Goal: Task Accomplishment & Management: Use online tool/utility

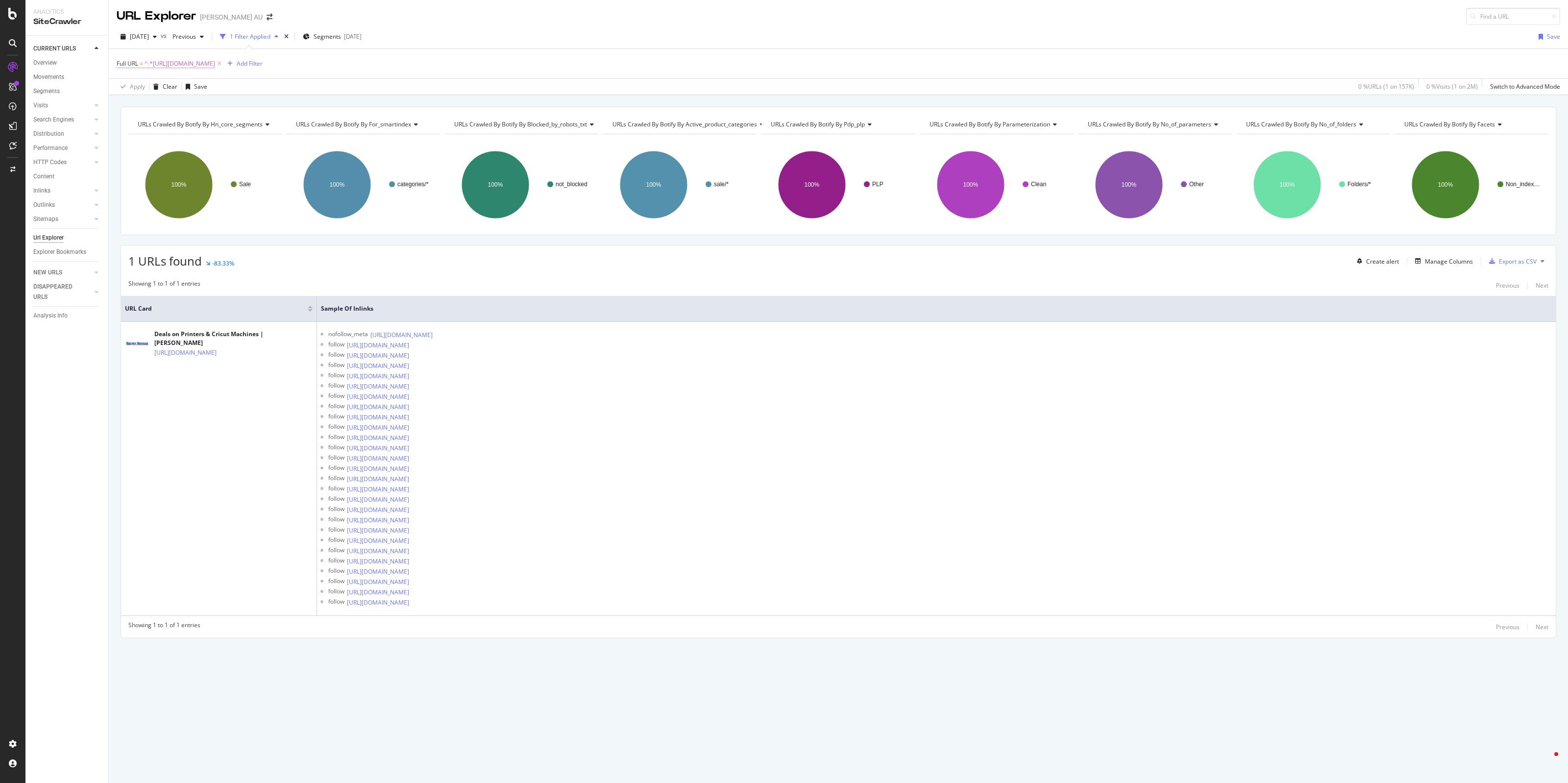
click at [215, 69] on span "^.*[URL][DOMAIN_NAME]" at bounding box center [179, 64] width 71 height 14
click at [156, 108] on input "[URL][DOMAIN_NAME]" at bounding box center [172, 104] width 92 height 16
paste input "furniture-outdoor/bbq"
type input "[URL][DOMAIN_NAME]"
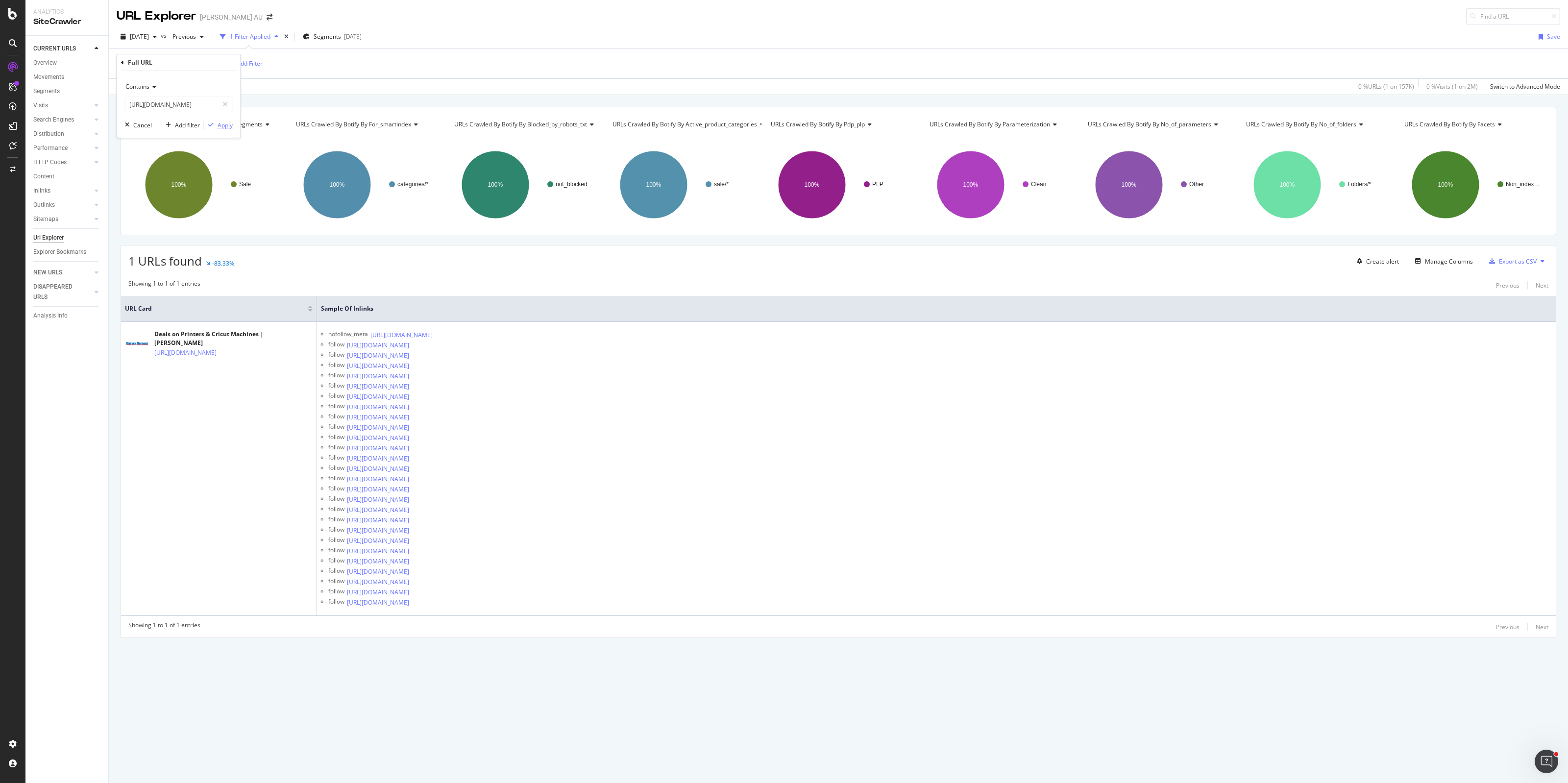
scroll to position [0, 0]
click at [224, 126] on div "Apply" at bounding box center [225, 125] width 15 height 9
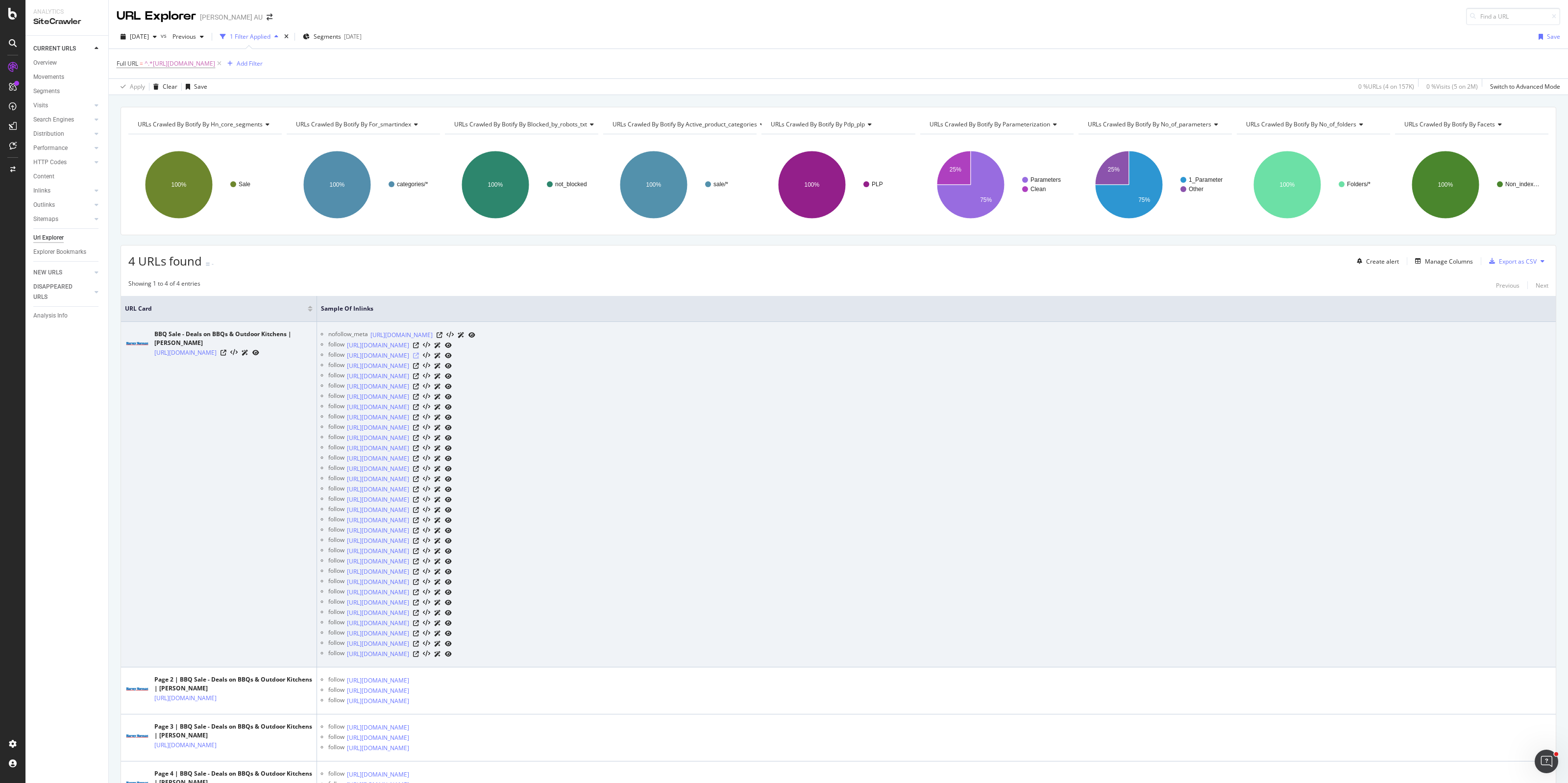
click at [419, 356] on icon at bounding box center [416, 356] width 6 height 6
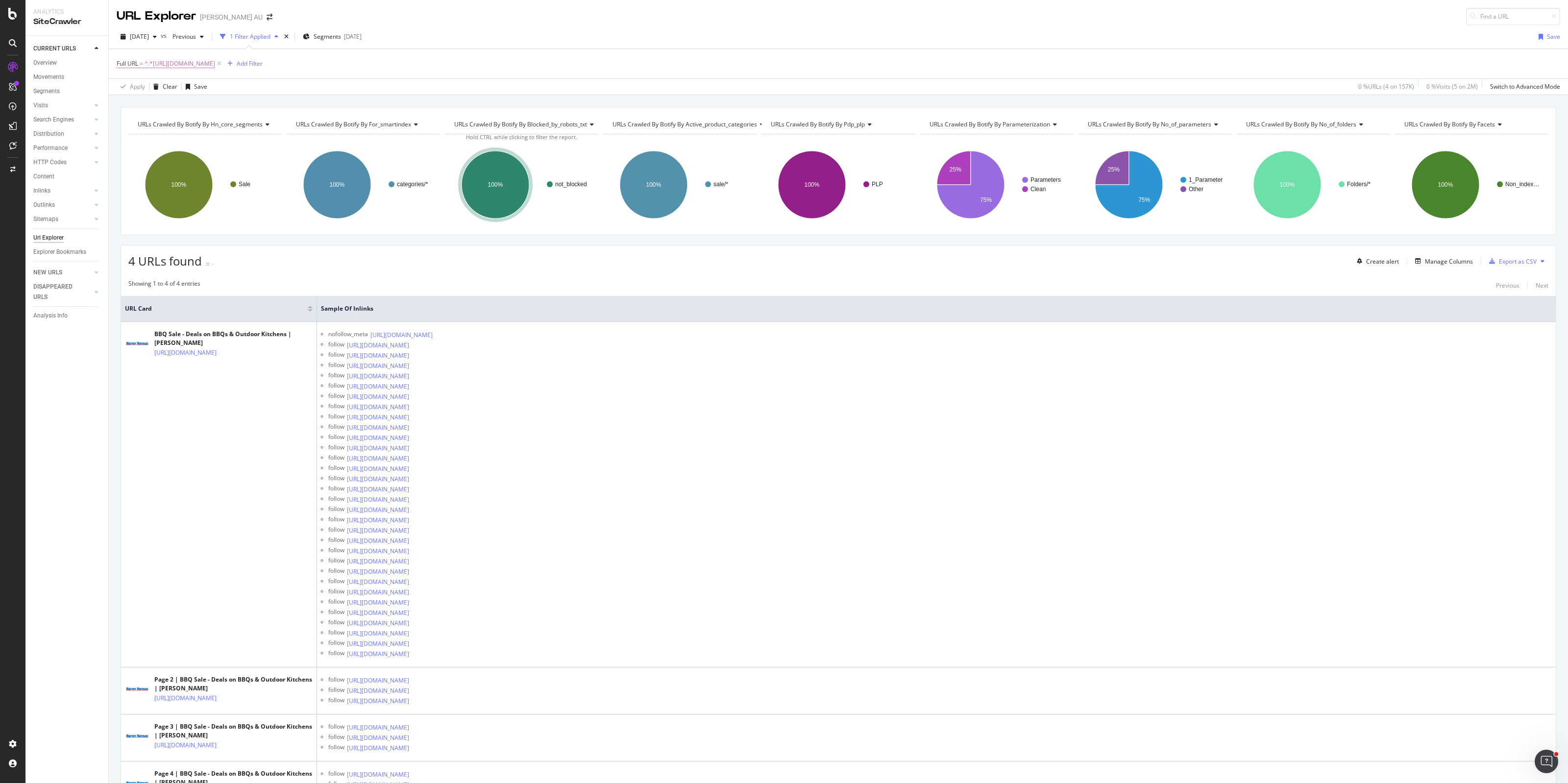
click at [215, 60] on span "^.*[URL][DOMAIN_NAME]" at bounding box center [179, 64] width 71 height 14
click at [167, 107] on input "[URL][DOMAIN_NAME]" at bounding box center [172, 104] width 92 height 16
paste input "dining-room-furniture"
type input "[URL][DOMAIN_NAME]"
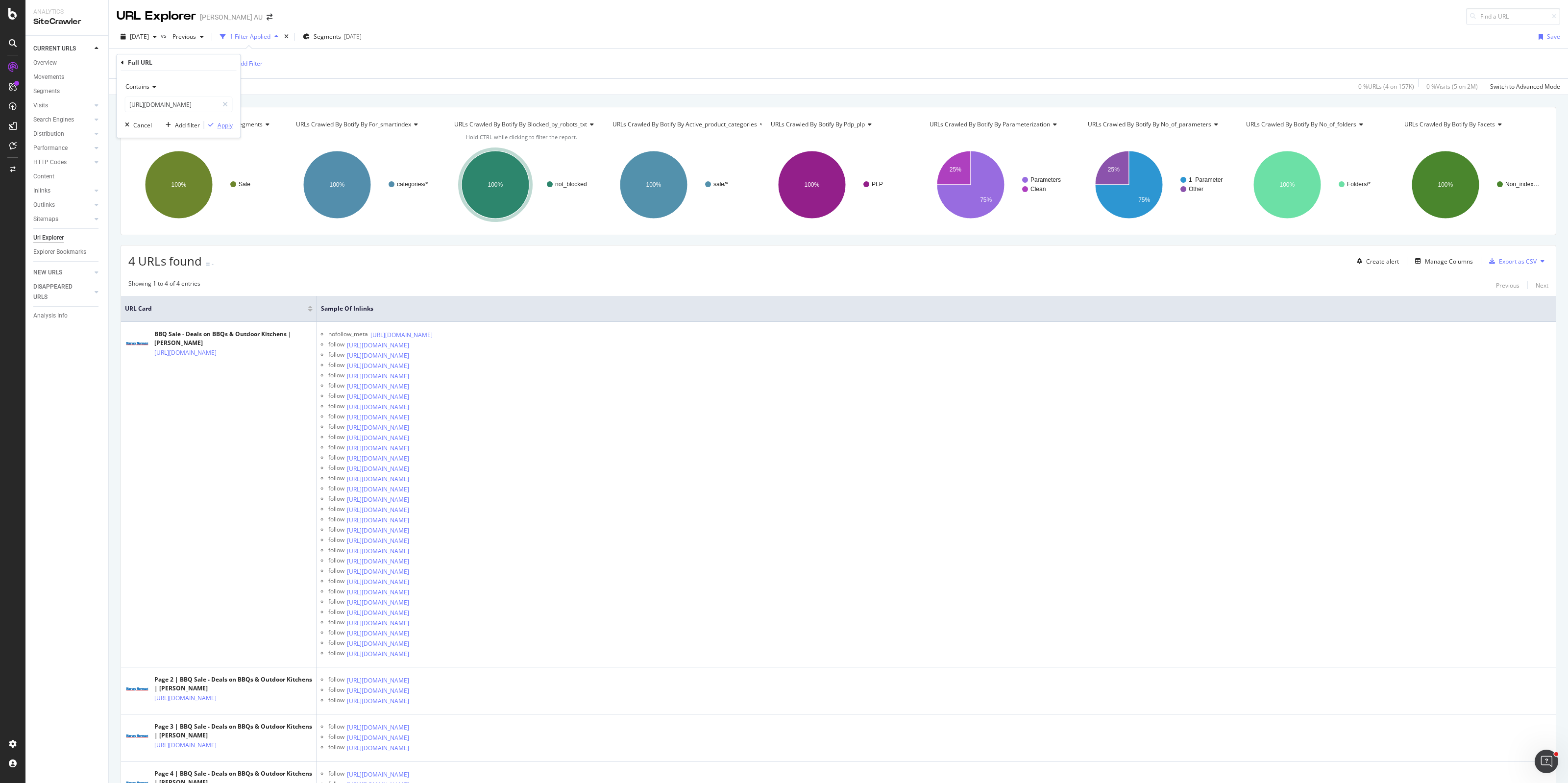
click at [230, 124] on div "Apply" at bounding box center [225, 125] width 15 height 9
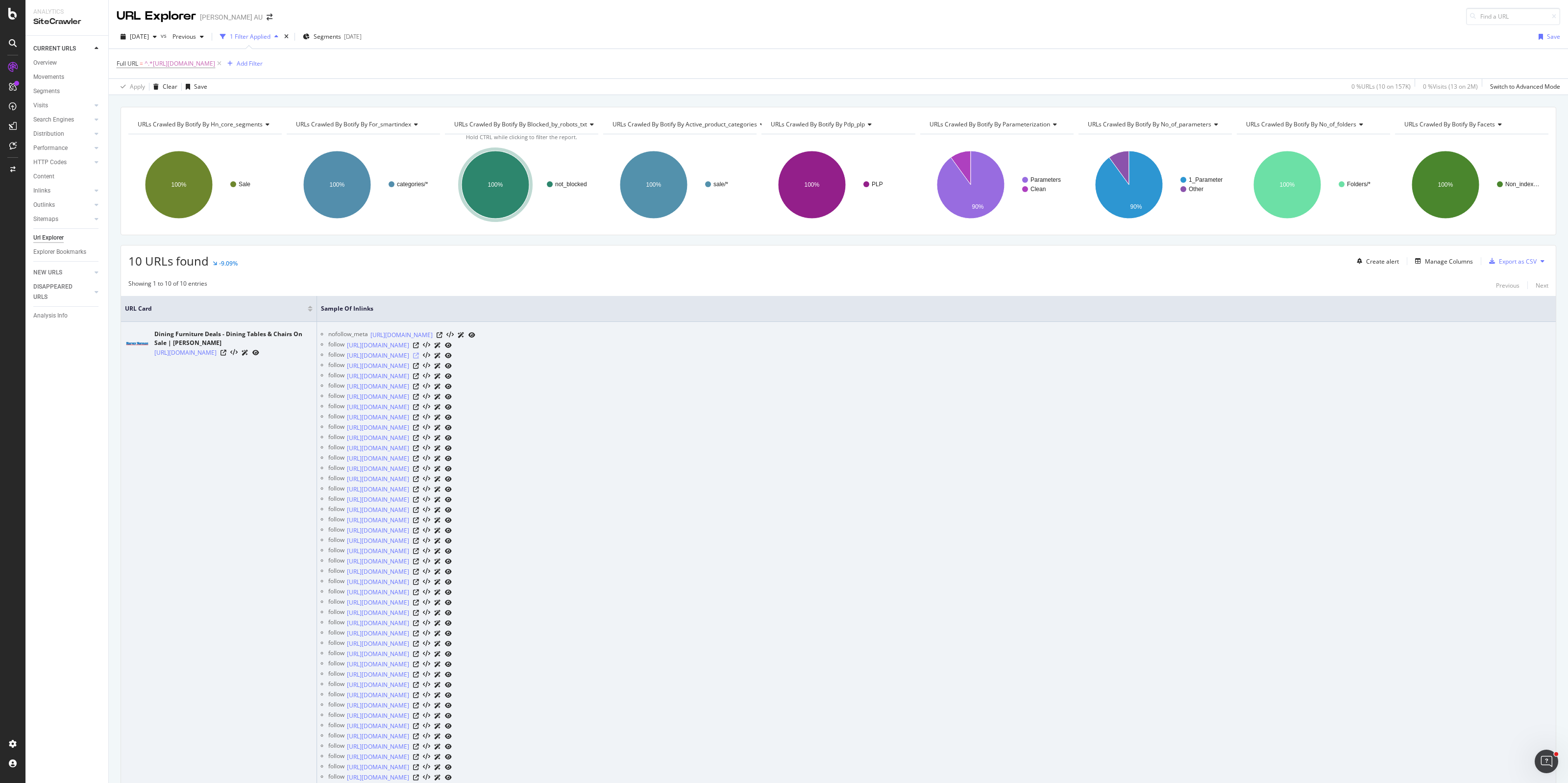
click at [419, 356] on icon at bounding box center [416, 356] width 6 height 6
click at [419, 366] on icon at bounding box center [416, 366] width 6 height 6
click at [419, 408] on icon at bounding box center [416, 408] width 6 height 6
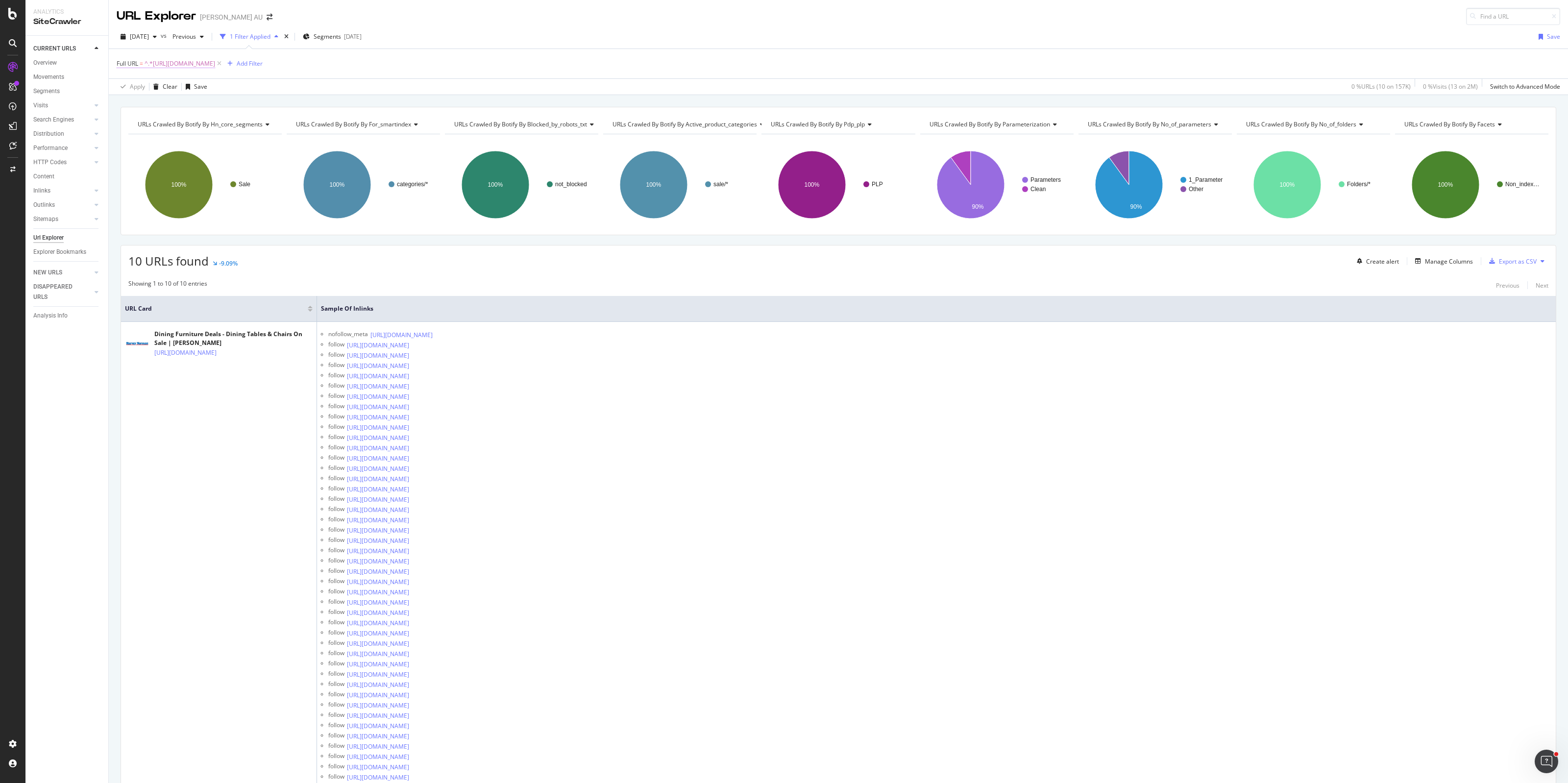
click at [215, 66] on span "^.*[URL][DOMAIN_NAME]" at bounding box center [179, 64] width 71 height 14
click at [165, 101] on input "[URL][DOMAIN_NAME]" at bounding box center [172, 104] width 92 height 16
paste input "liv"
type input "[URL][DOMAIN_NAME]"
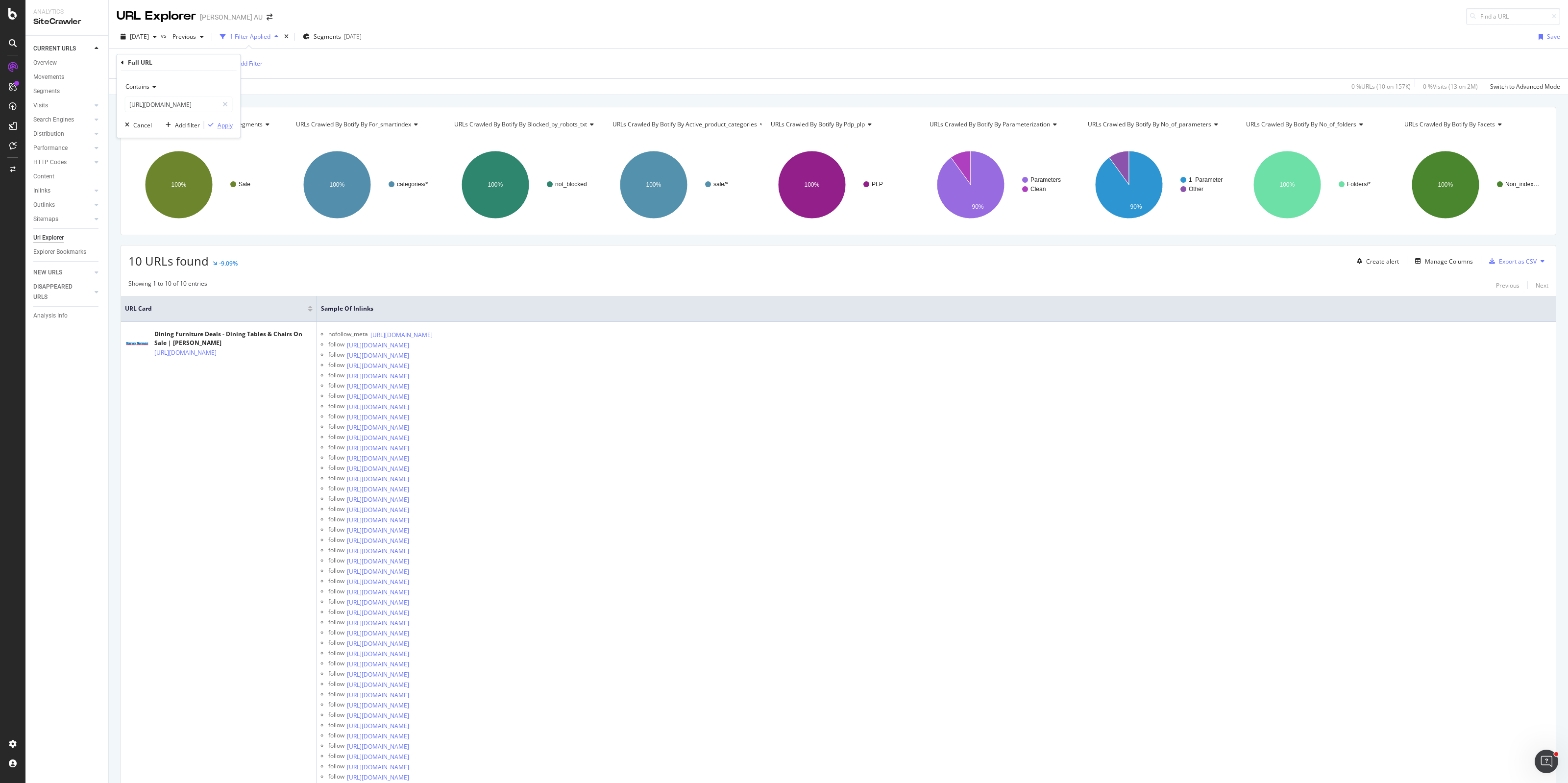
scroll to position [0, 0]
click at [222, 125] on div "Apply" at bounding box center [225, 125] width 15 height 9
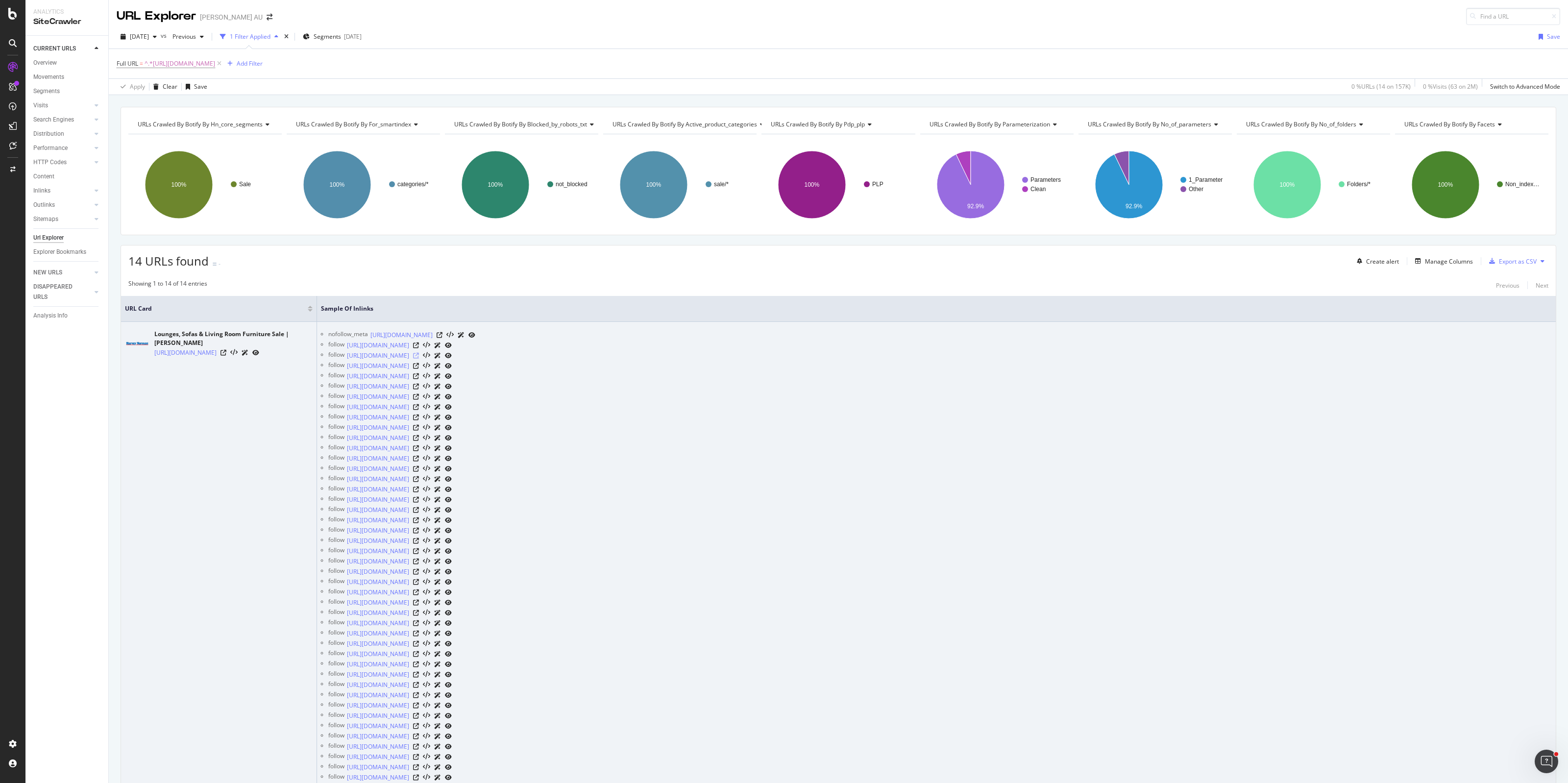
click at [419, 356] on icon at bounding box center [416, 356] width 6 height 6
click at [419, 366] on icon at bounding box center [416, 366] width 6 height 6
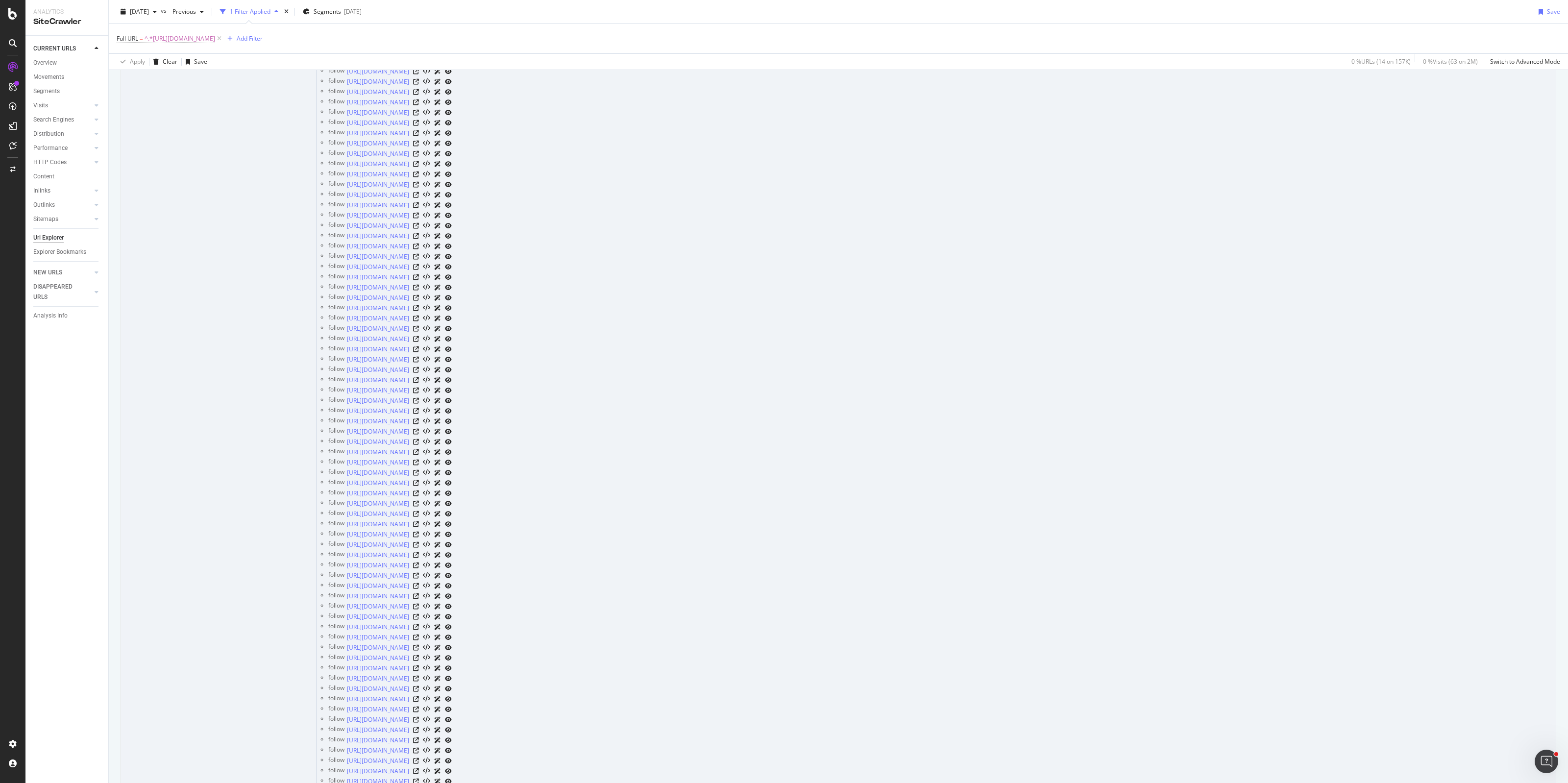
scroll to position [184, 0]
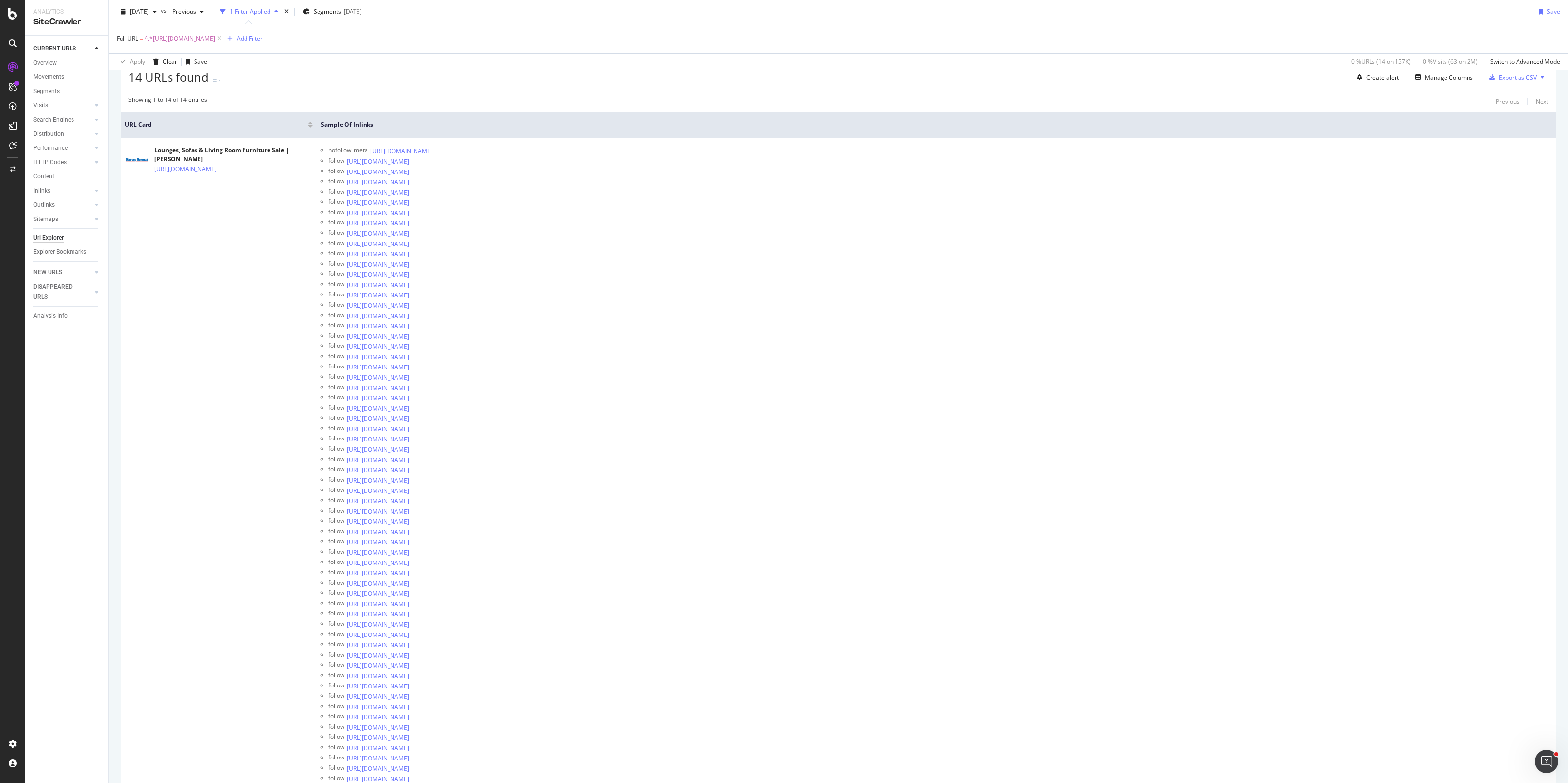
click at [215, 38] on span "^.*[URL][DOMAIN_NAME]" at bounding box center [179, 39] width 71 height 14
click at [189, 74] on input "[URL][DOMAIN_NAME]" at bounding box center [172, 79] width 92 height 16
paste input "office"
type input "[URL][DOMAIN_NAME]"
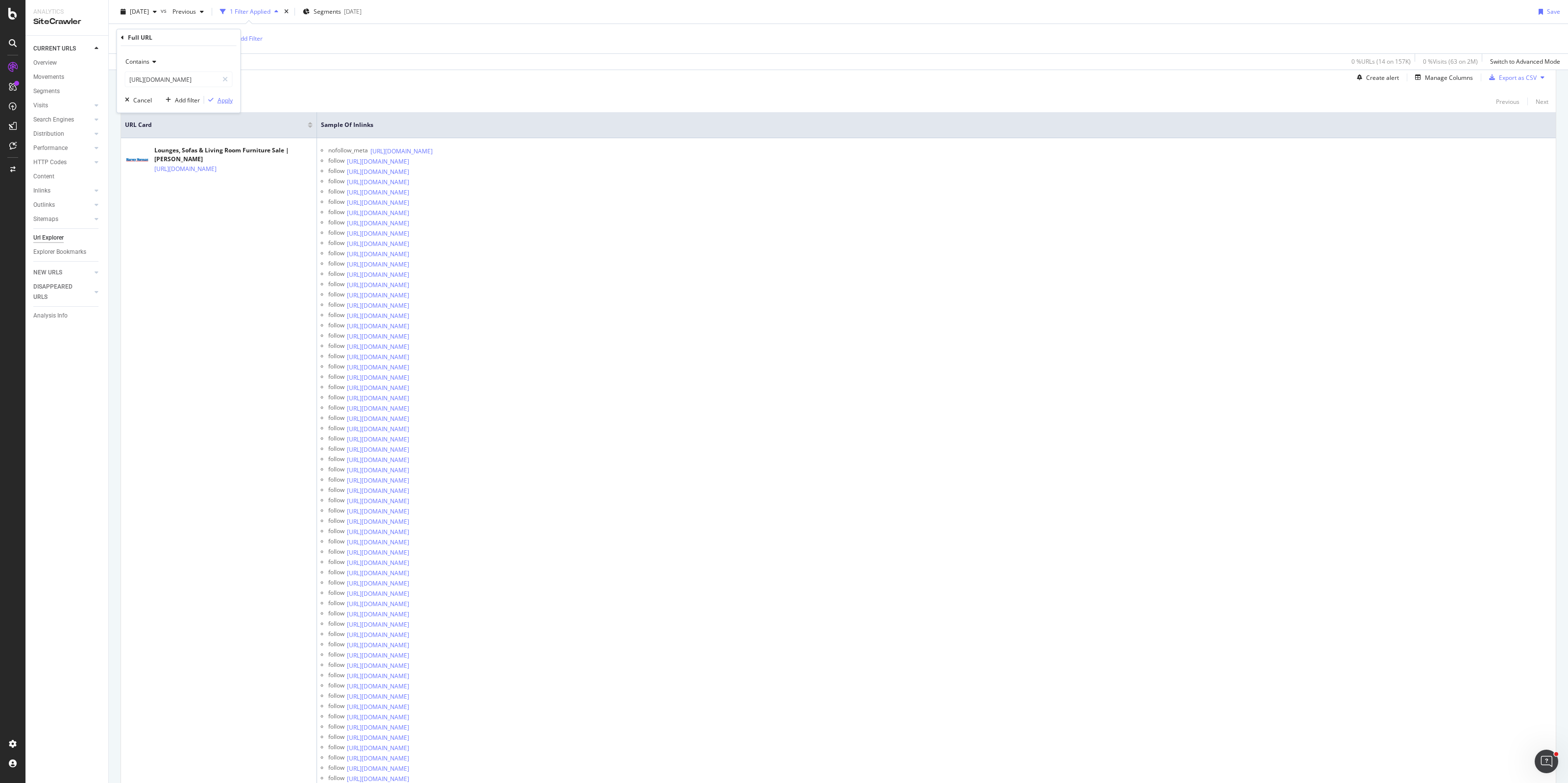
scroll to position [0, 0]
click at [224, 99] on div "Apply" at bounding box center [225, 100] width 15 height 9
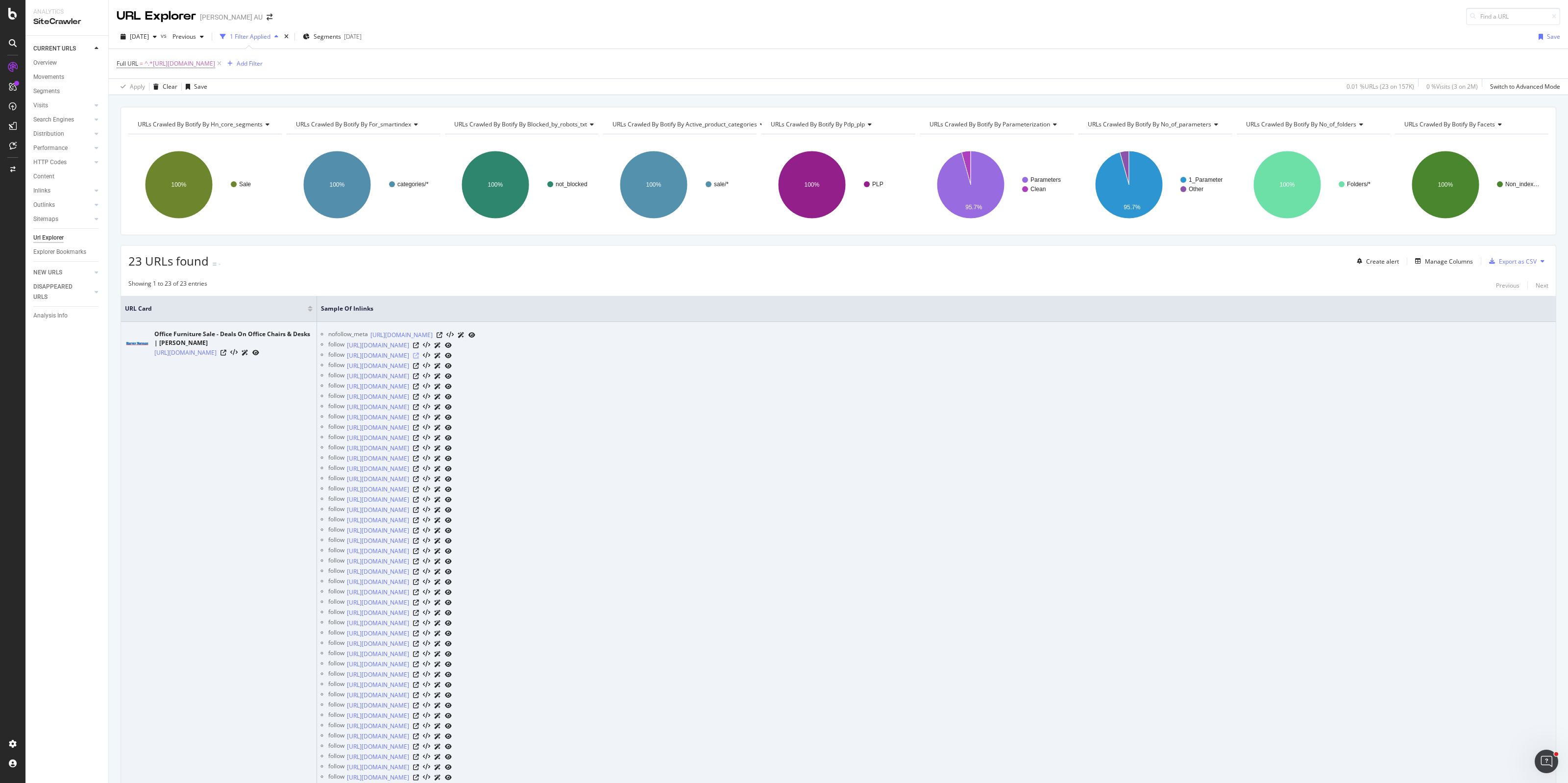
click at [419, 356] on icon at bounding box center [416, 356] width 6 height 6
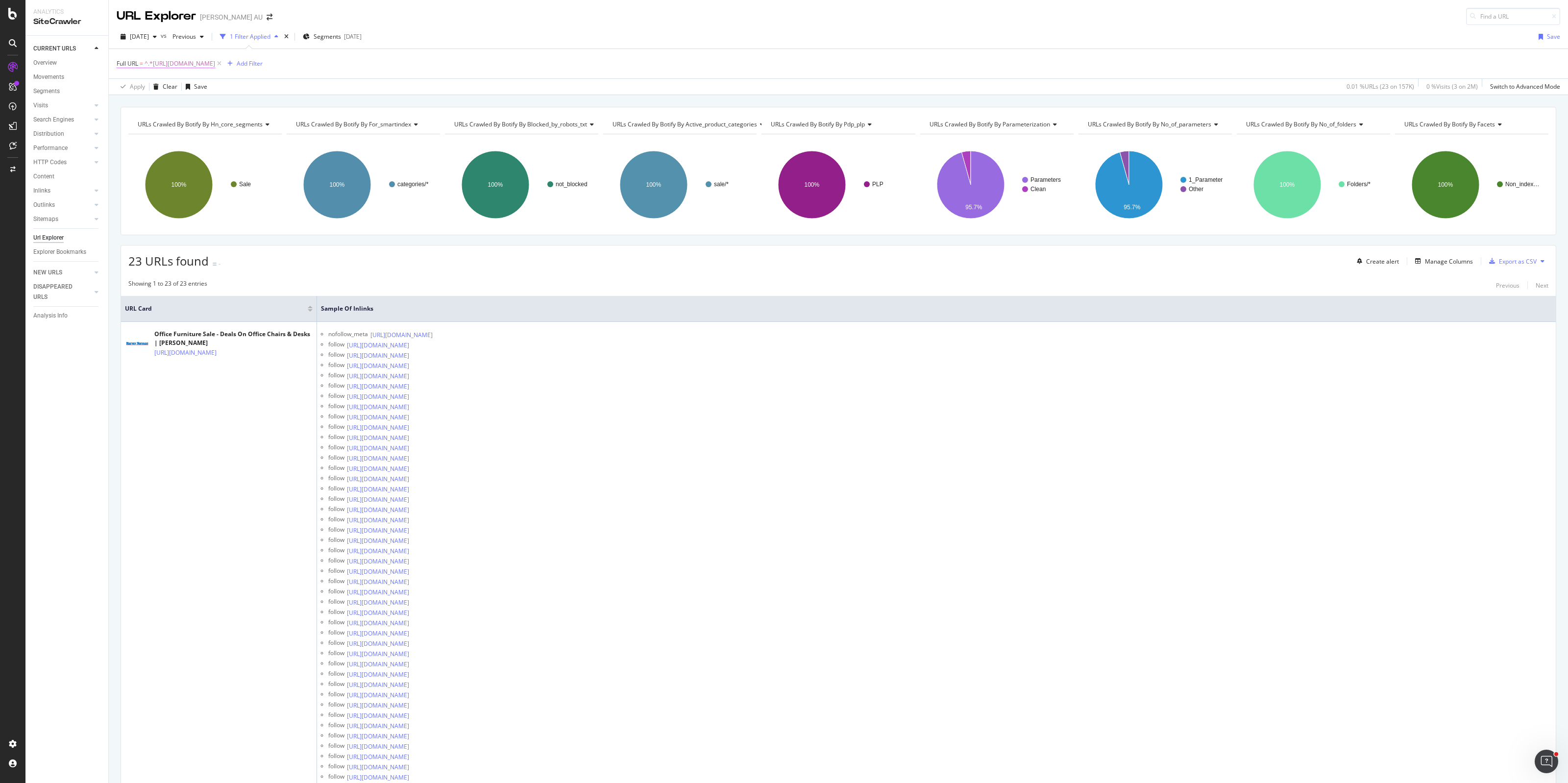
click at [215, 64] on span "^.*[URL][DOMAIN_NAME]" at bounding box center [179, 64] width 71 height 14
click at [181, 103] on input "[URL][DOMAIN_NAME]" at bounding box center [172, 104] width 92 height 16
paste input "utdoor"
type input "[URL][DOMAIN_NAME]"
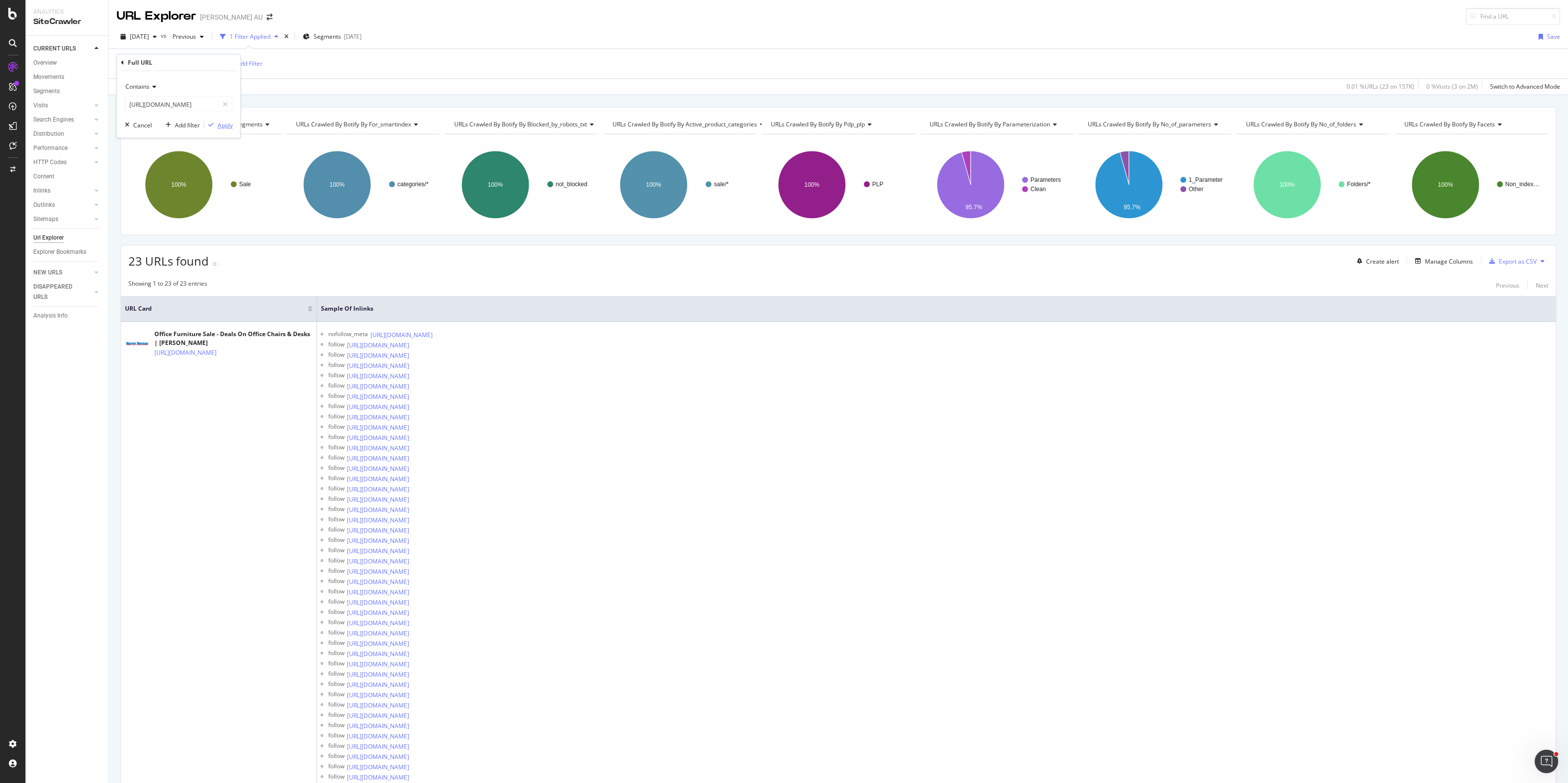
click at [222, 128] on div "Apply" at bounding box center [225, 125] width 15 height 9
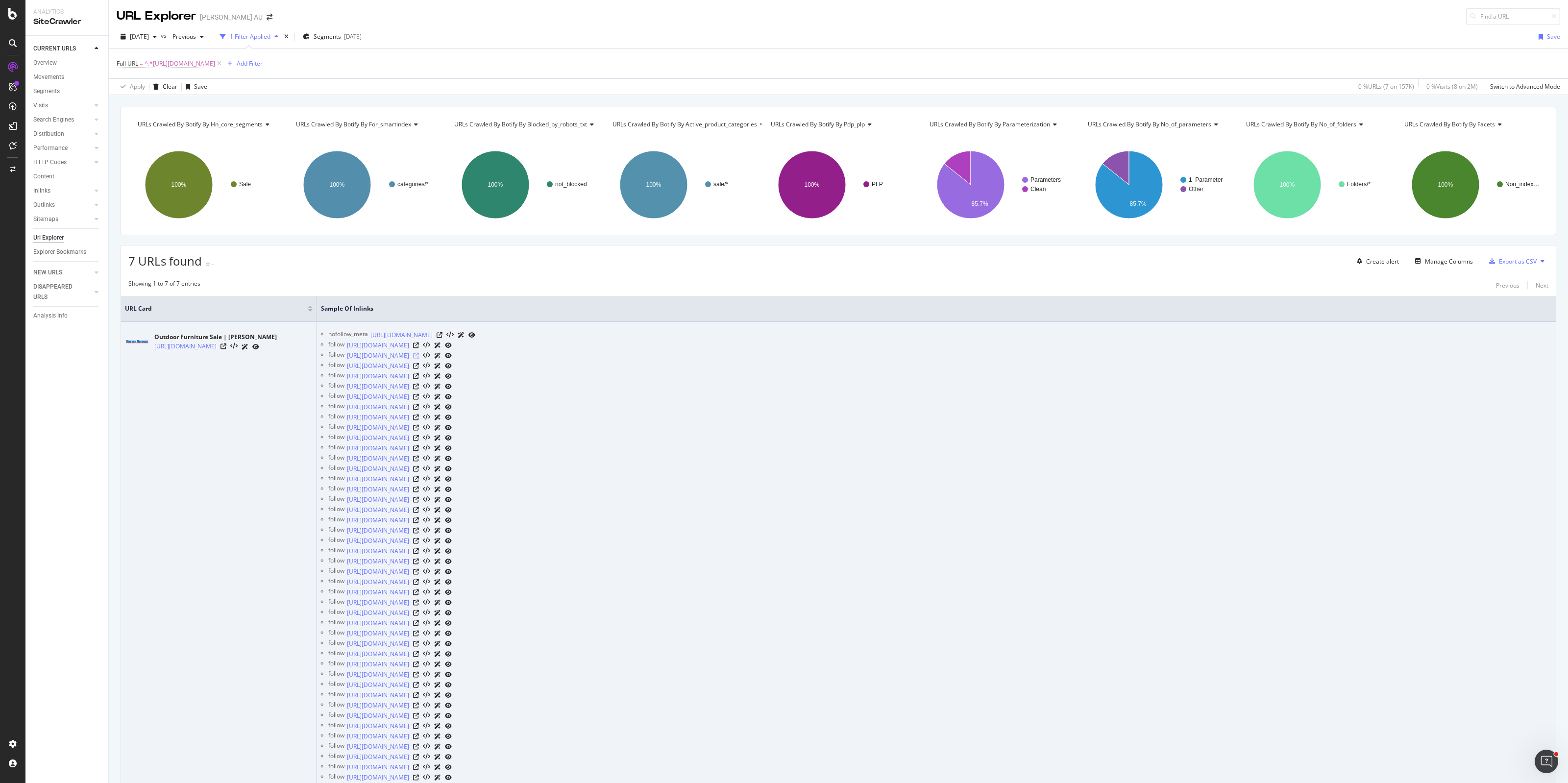
click at [419, 358] on icon at bounding box center [416, 356] width 6 height 6
click at [419, 368] on icon at bounding box center [416, 366] width 6 height 6
click at [419, 378] on icon at bounding box center [416, 377] width 6 height 6
click at [419, 386] on icon at bounding box center [416, 387] width 6 height 6
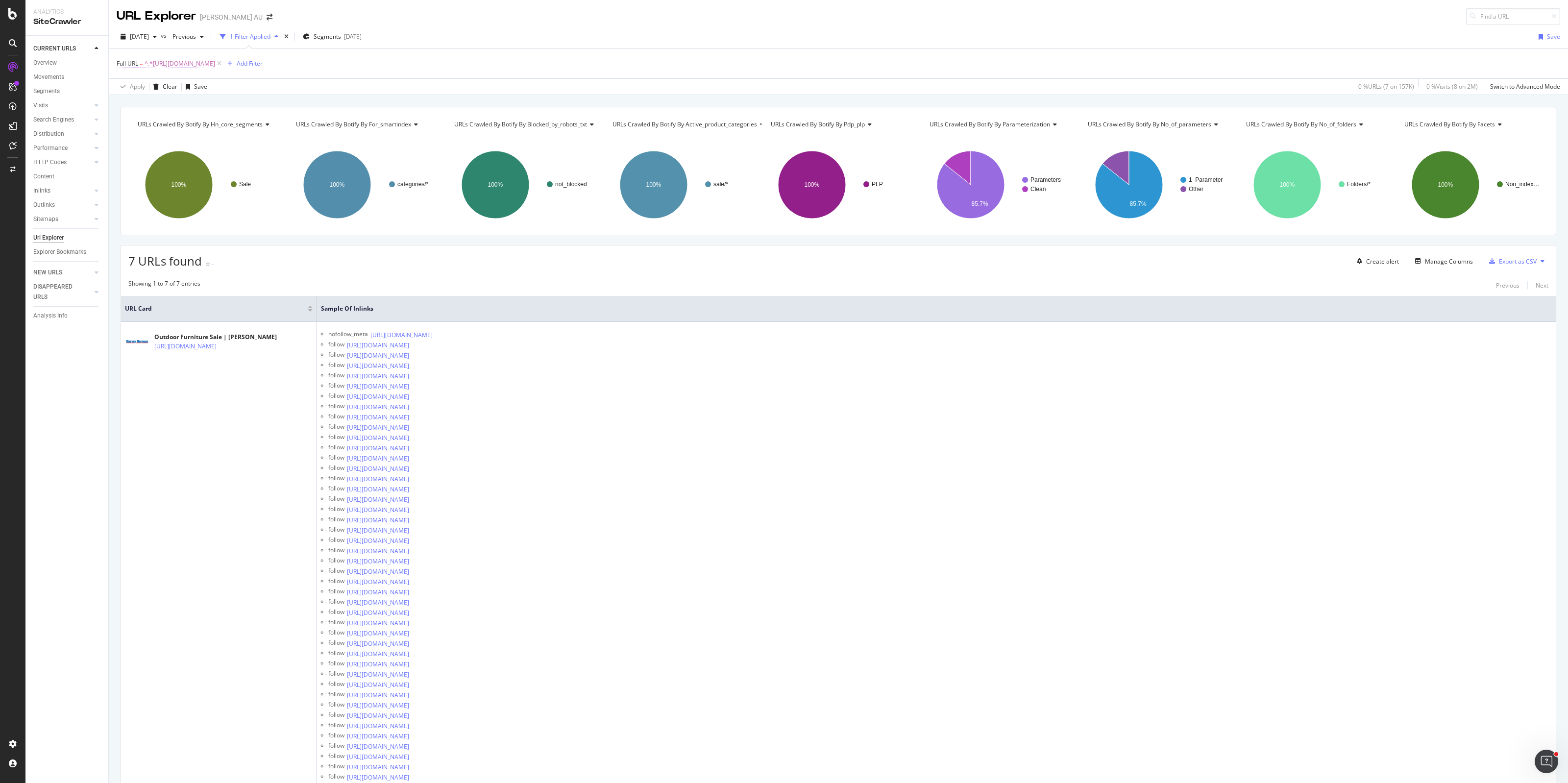
click at [215, 59] on span "^.*[URL][DOMAIN_NAME]" at bounding box center [179, 64] width 71 height 14
click at [165, 102] on input "[URL][DOMAIN_NAME]" at bounding box center [172, 104] width 92 height 16
paste input "kitchen-laundry-appliances/air-fryer"
type input "[URL][DOMAIN_NAME]"
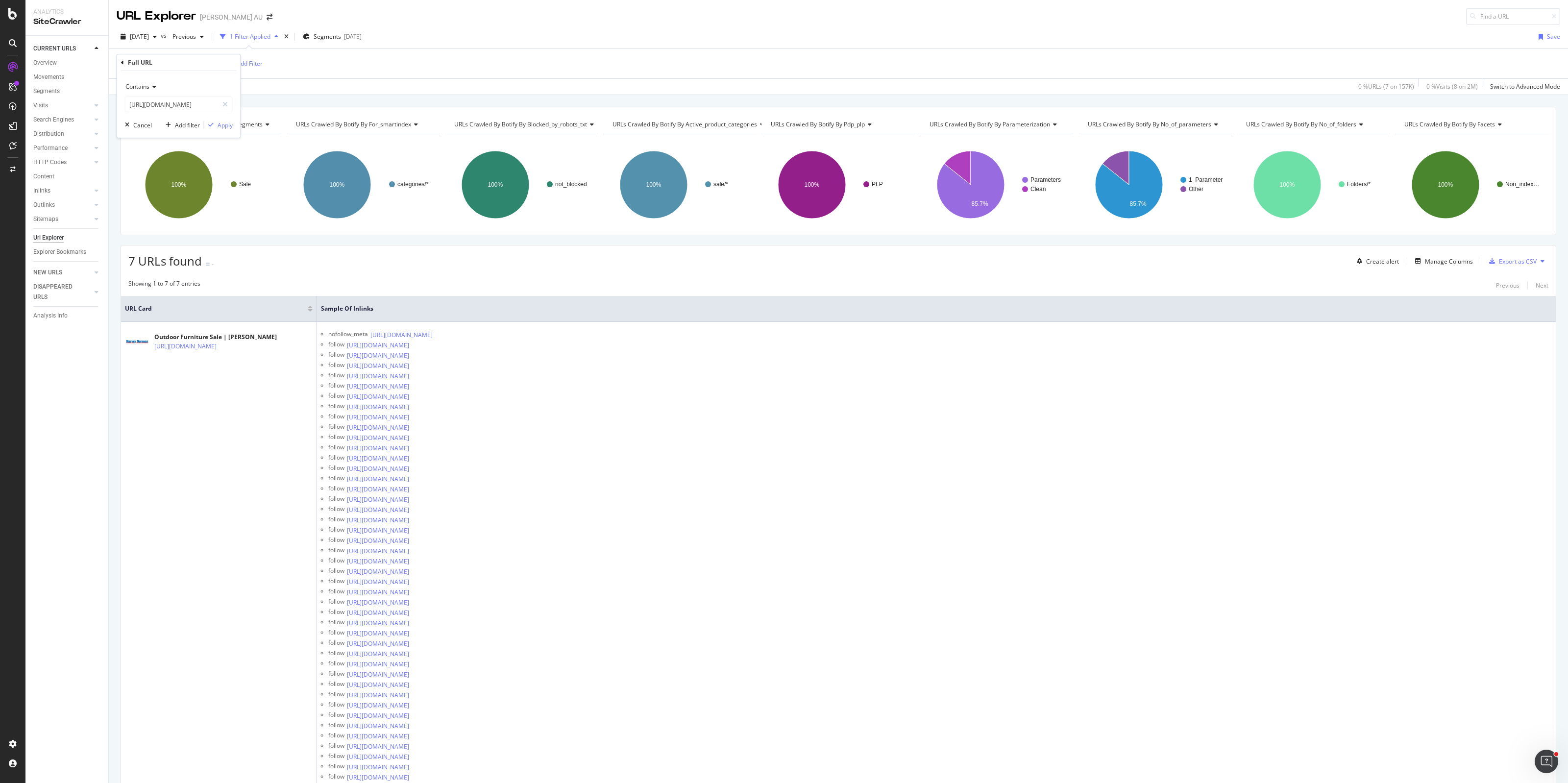
scroll to position [0, 0]
click at [230, 130] on div "Contains [URL][DOMAIN_NAME] Cancel Add filter Apply" at bounding box center [179, 104] width 124 height 67
click at [218, 124] on div "Apply" at bounding box center [225, 125] width 15 height 9
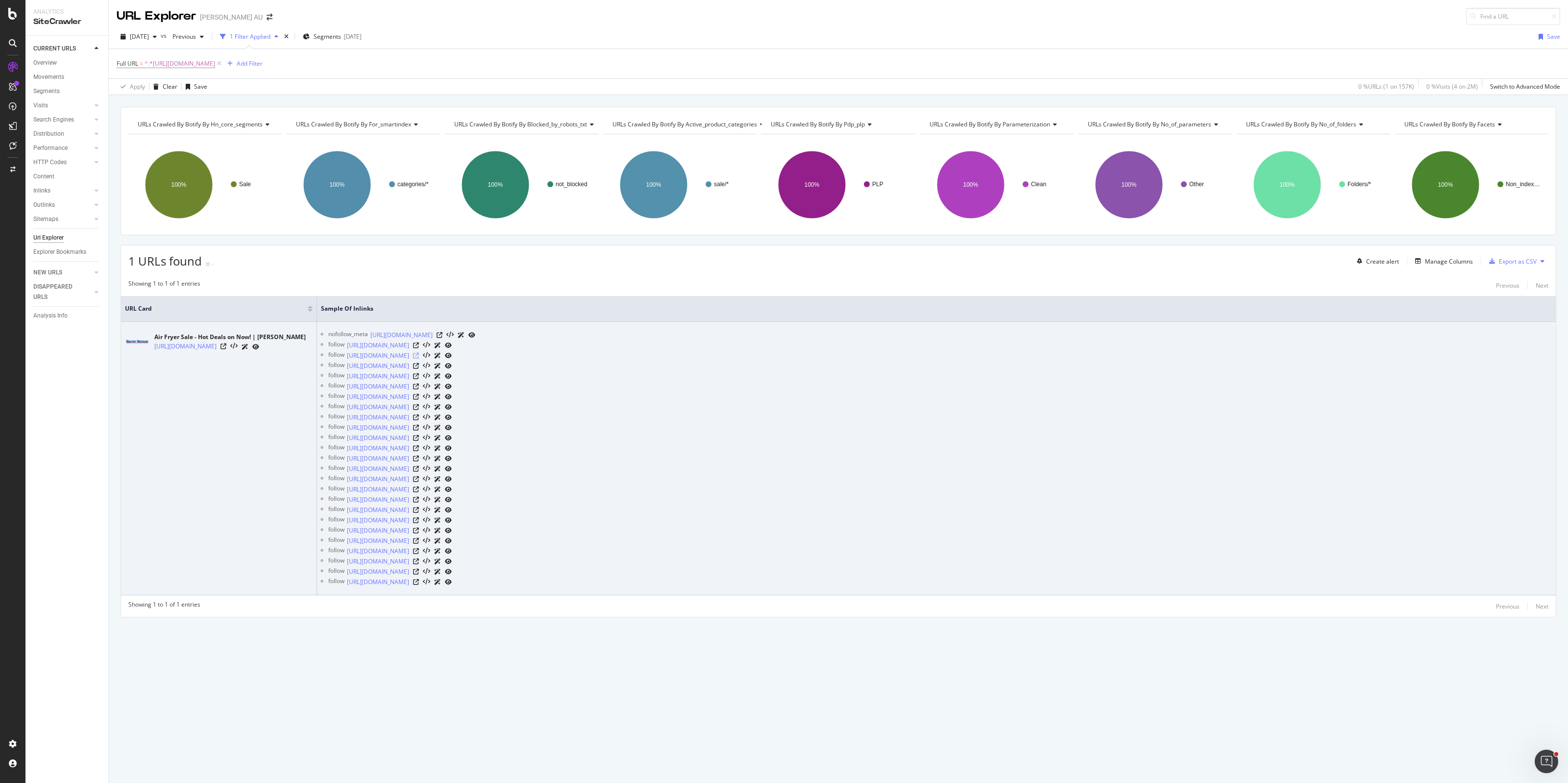
click at [419, 356] on icon at bounding box center [416, 356] width 6 height 6
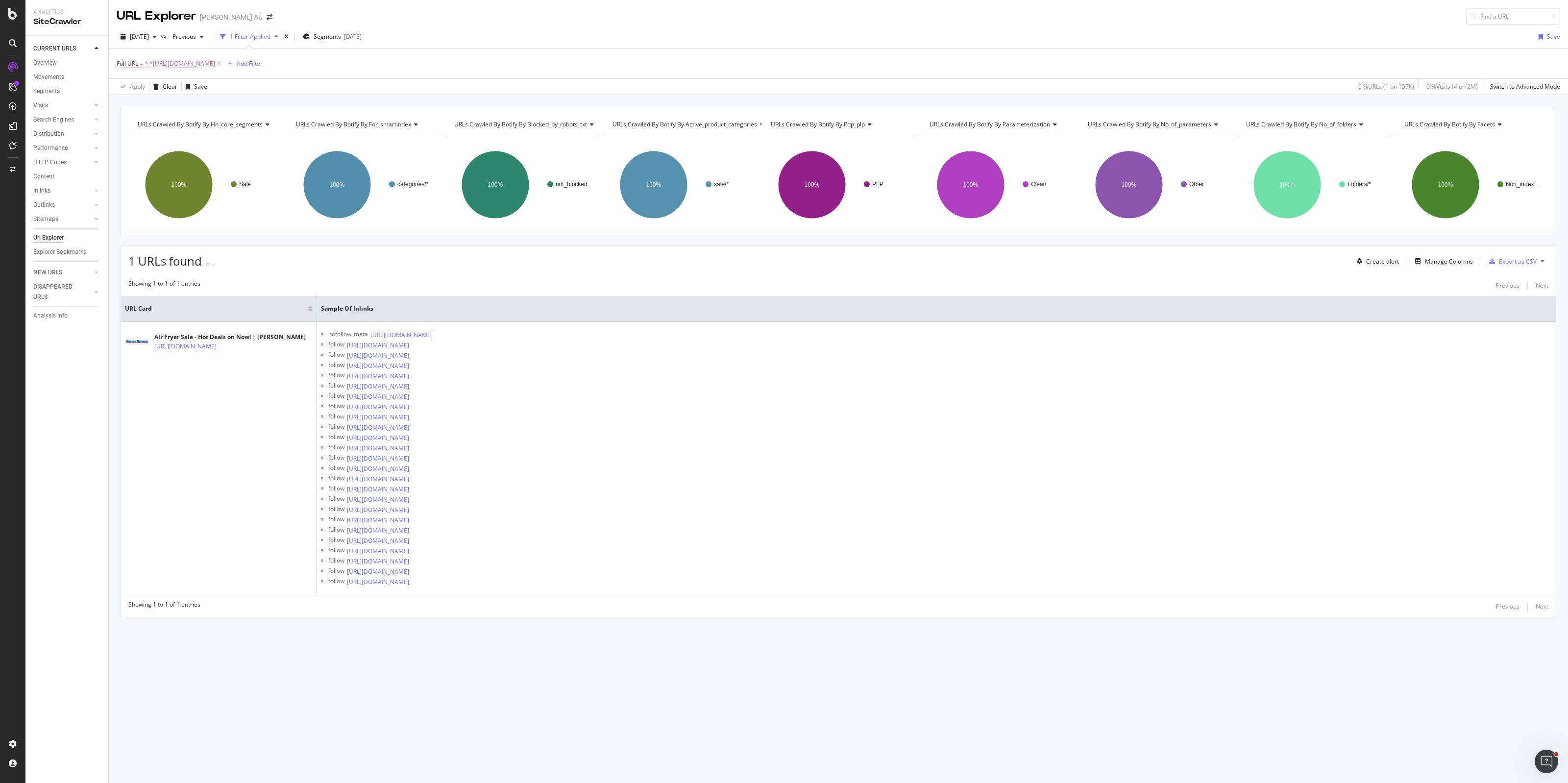
click at [215, 65] on span "^.*[URL][DOMAIN_NAME]" at bounding box center [179, 64] width 71 height 14
click at [151, 108] on input "[URL][DOMAIN_NAME]" at bounding box center [172, 104] width 92 height 16
paste input "Text"
type input "Text"
click at [224, 125] on div "Apply" at bounding box center [225, 125] width 15 height 9
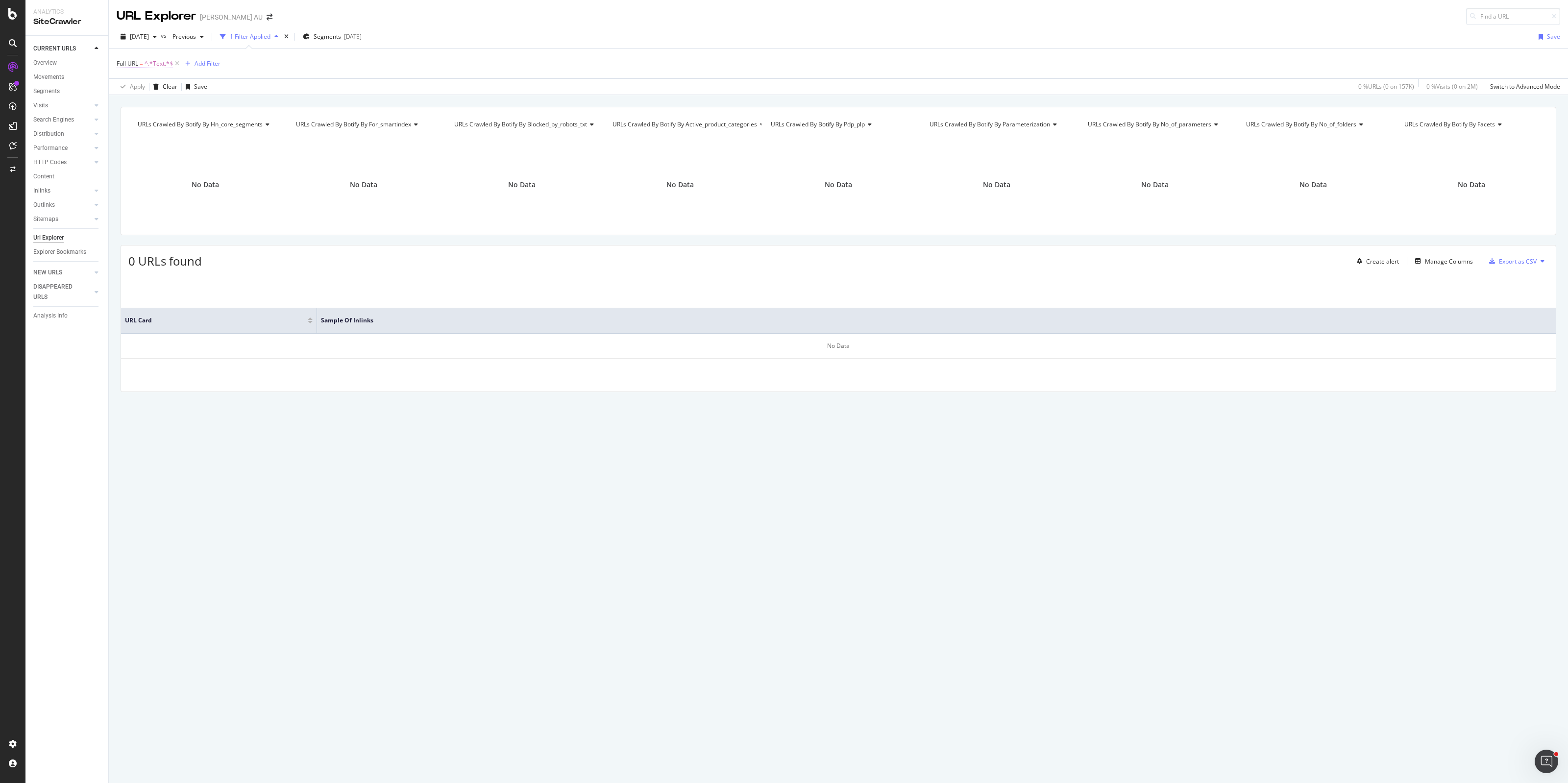
click at [163, 62] on span "^.*Text.*$" at bounding box center [158, 64] width 28 height 14
click at [161, 108] on input "Text" at bounding box center [172, 104] width 92 height 16
paste input "[URL][DOMAIN_NAME]"
type input "[URL][DOMAIN_NAME]"
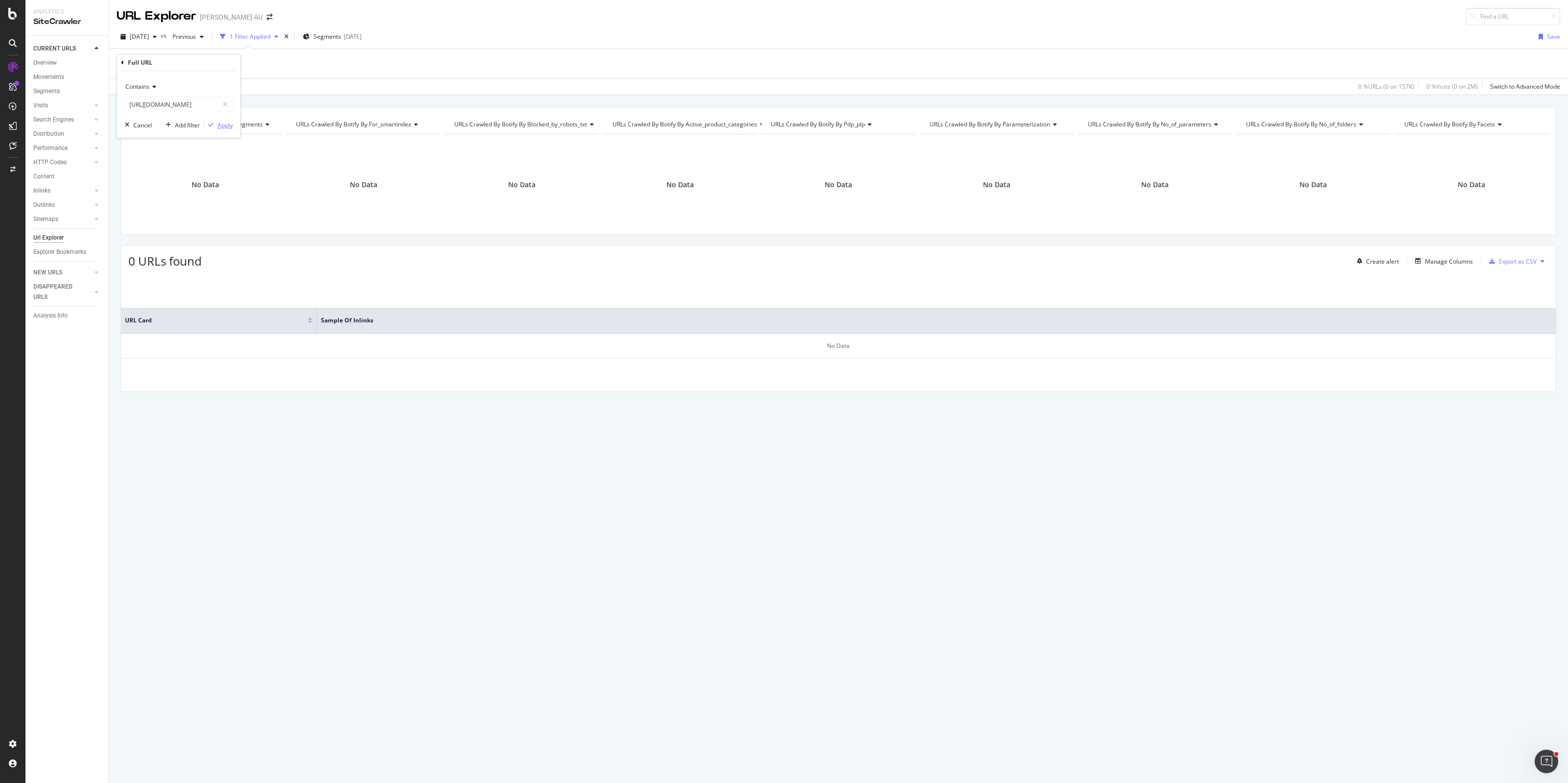
click at [219, 126] on div "Apply" at bounding box center [225, 125] width 15 height 9
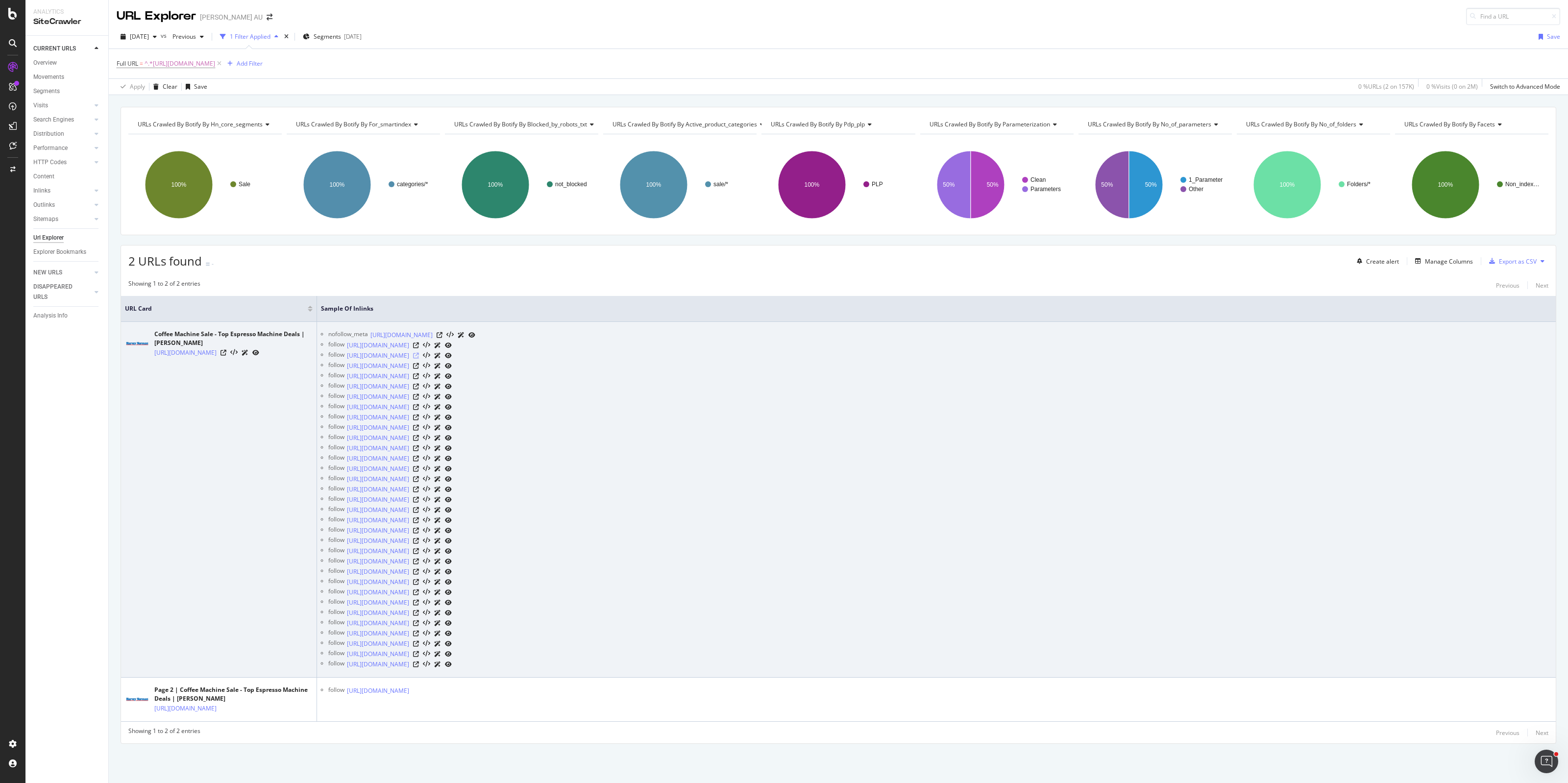
click at [419, 357] on icon at bounding box center [416, 356] width 6 height 6
